Goal: Obtain resource: Obtain resource

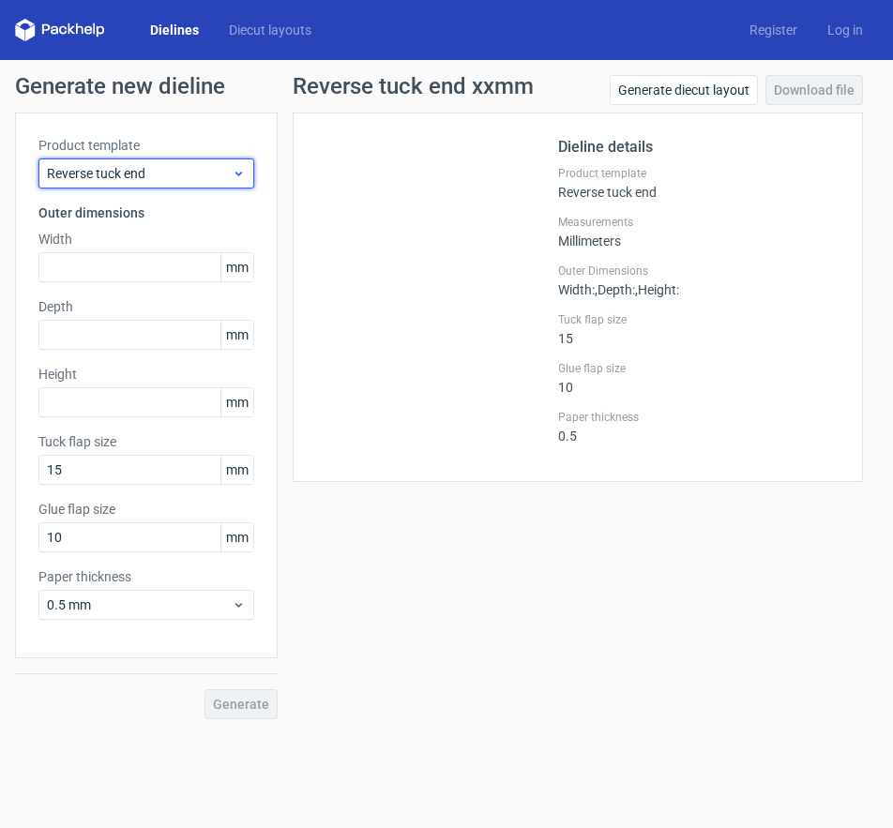
click at [195, 176] on span "Reverse tuck end" at bounding box center [139, 173] width 185 height 19
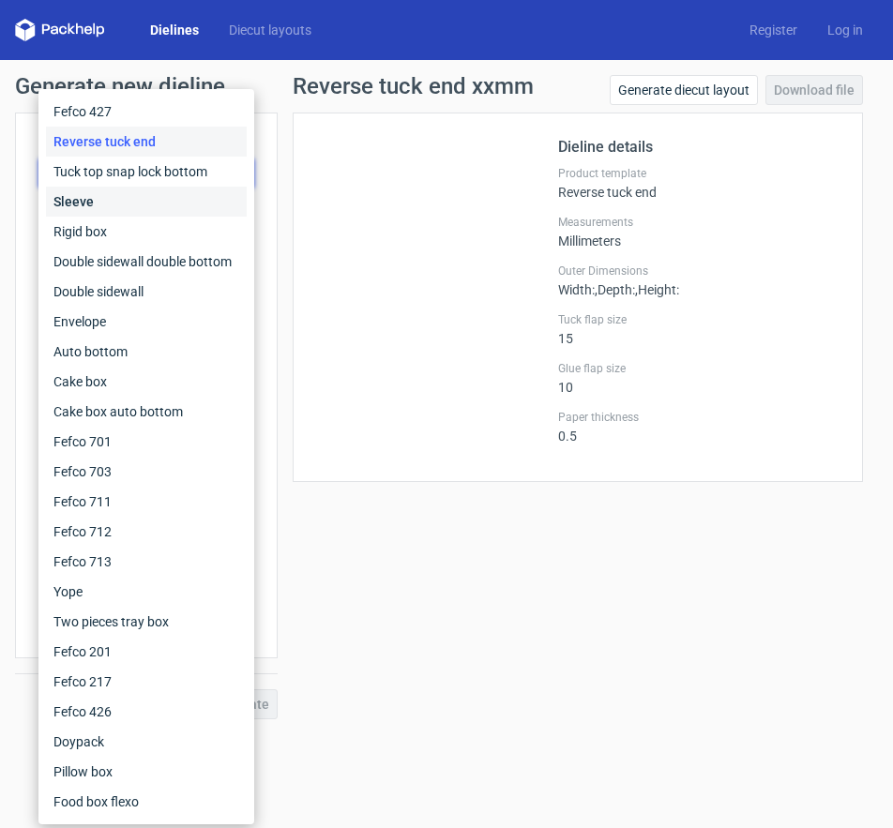
click at [108, 204] on div "Sleeve" at bounding box center [146, 202] width 201 height 30
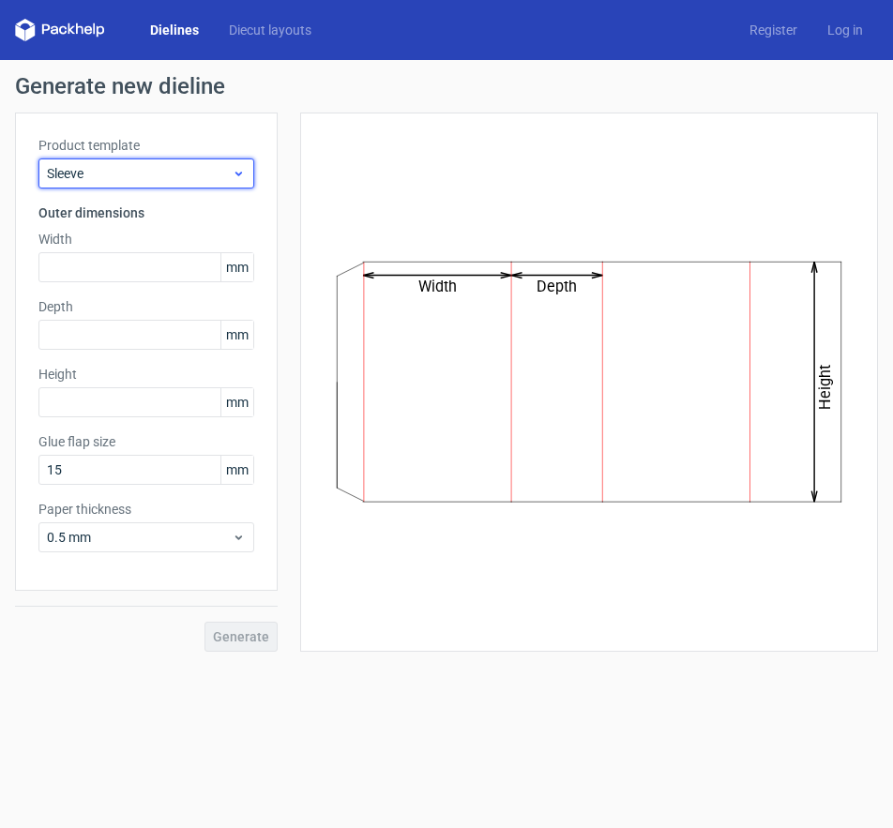
click at [215, 163] on div "Sleeve" at bounding box center [146, 174] width 216 height 30
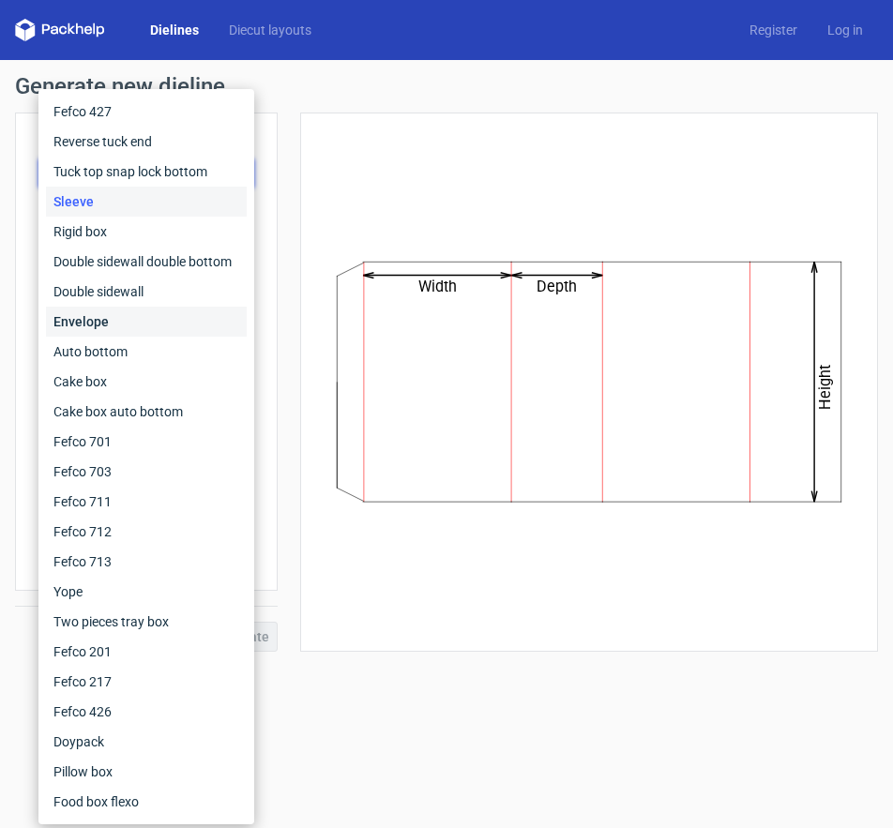
click at [118, 317] on div "Envelope" at bounding box center [146, 322] width 201 height 30
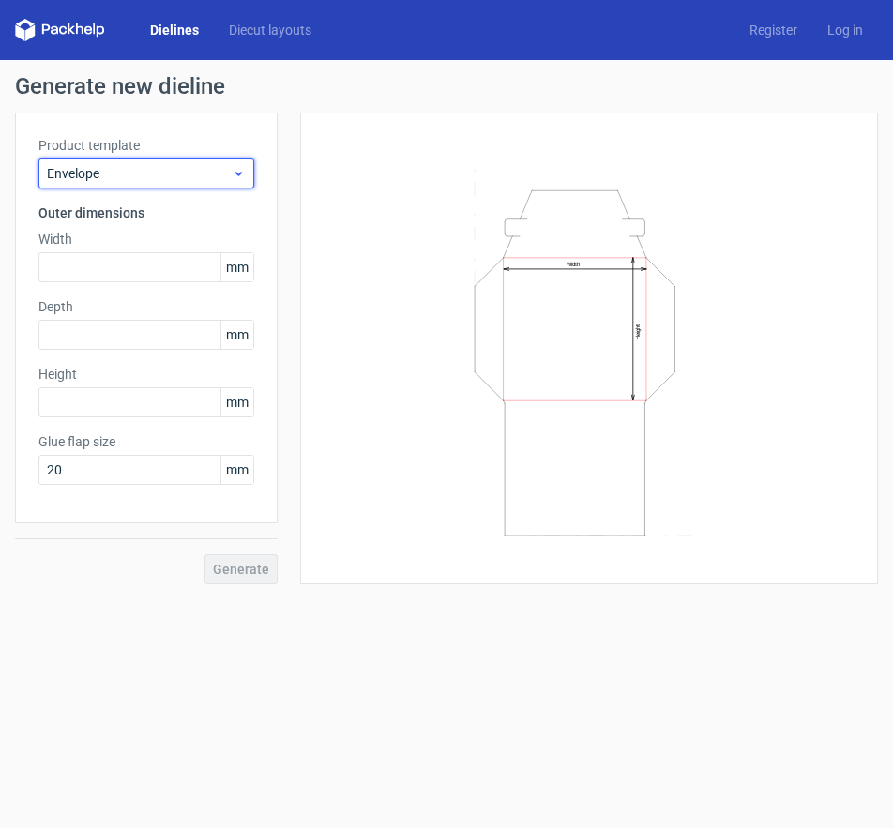
click at [187, 171] on span "Envelope" at bounding box center [139, 173] width 185 height 19
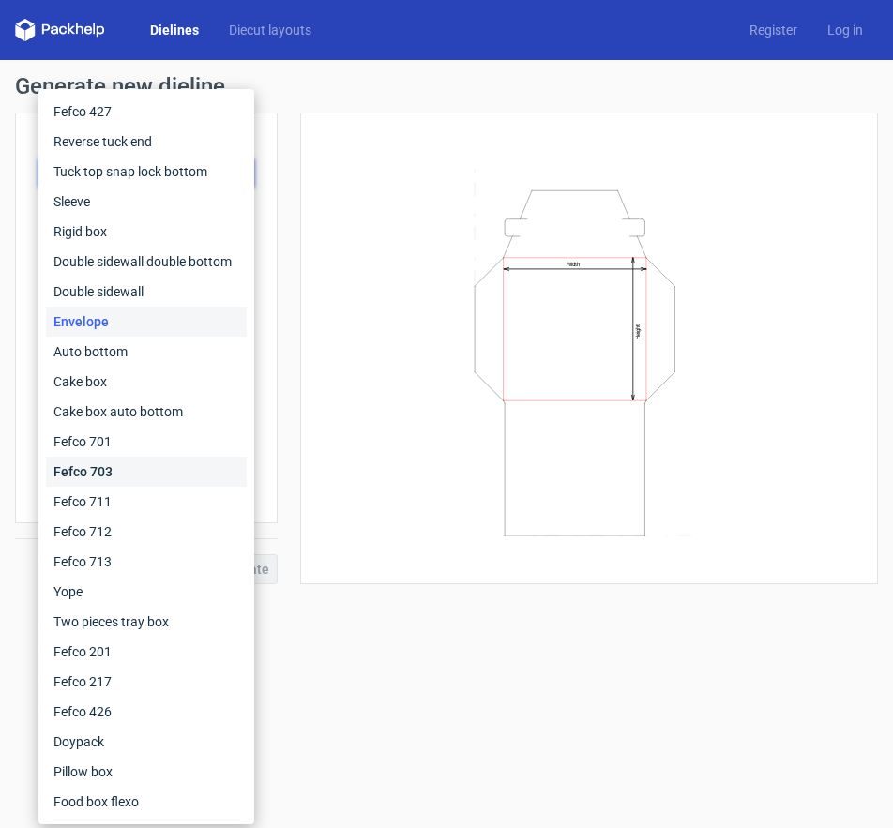
click at [98, 485] on div "Fefco 703" at bounding box center [146, 472] width 201 height 30
